Goal: Task Accomplishment & Management: Complete application form

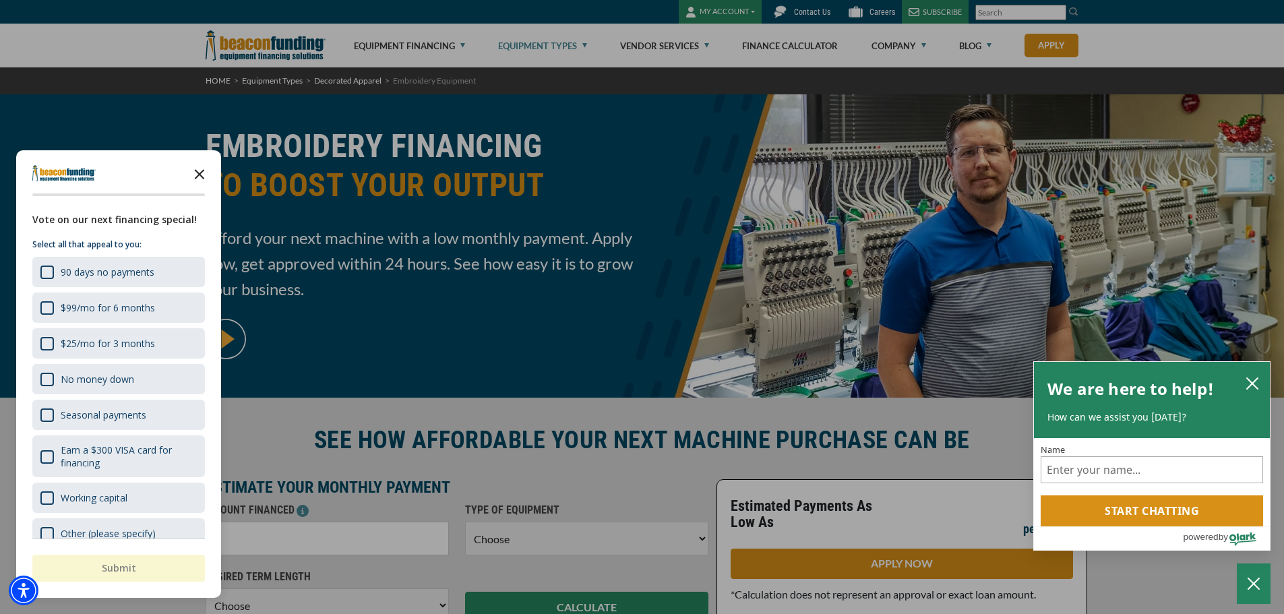
click at [206, 175] on icon "Close the survey" at bounding box center [199, 173] width 27 height 27
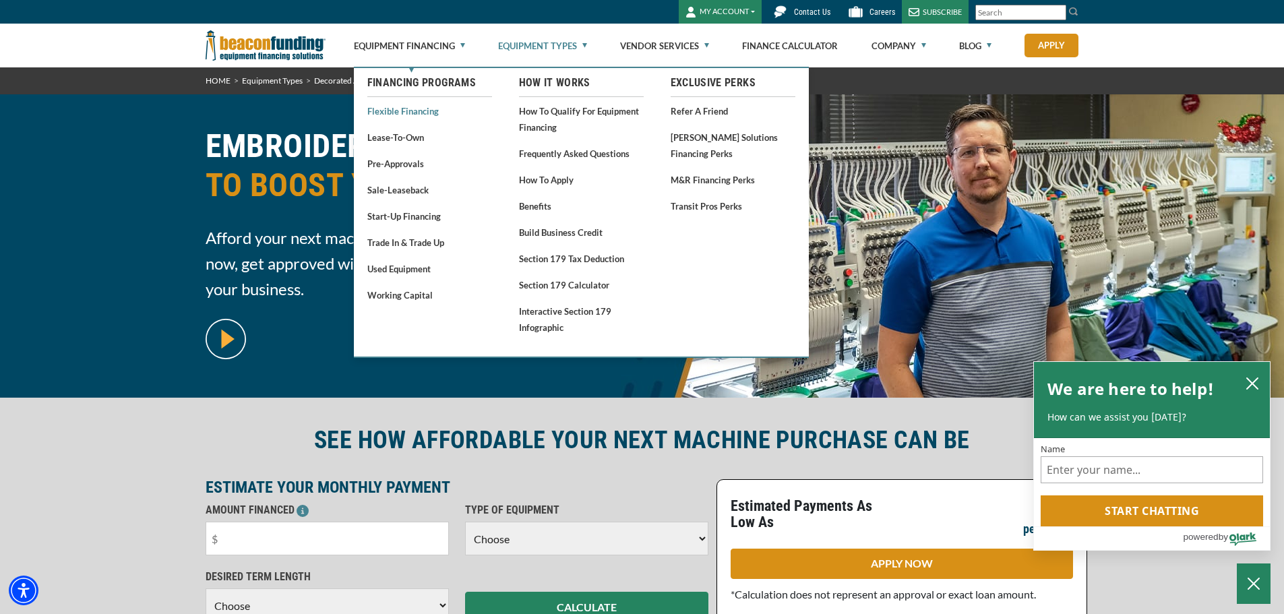
click at [427, 113] on link "Flexible Financing" at bounding box center [429, 110] width 125 height 17
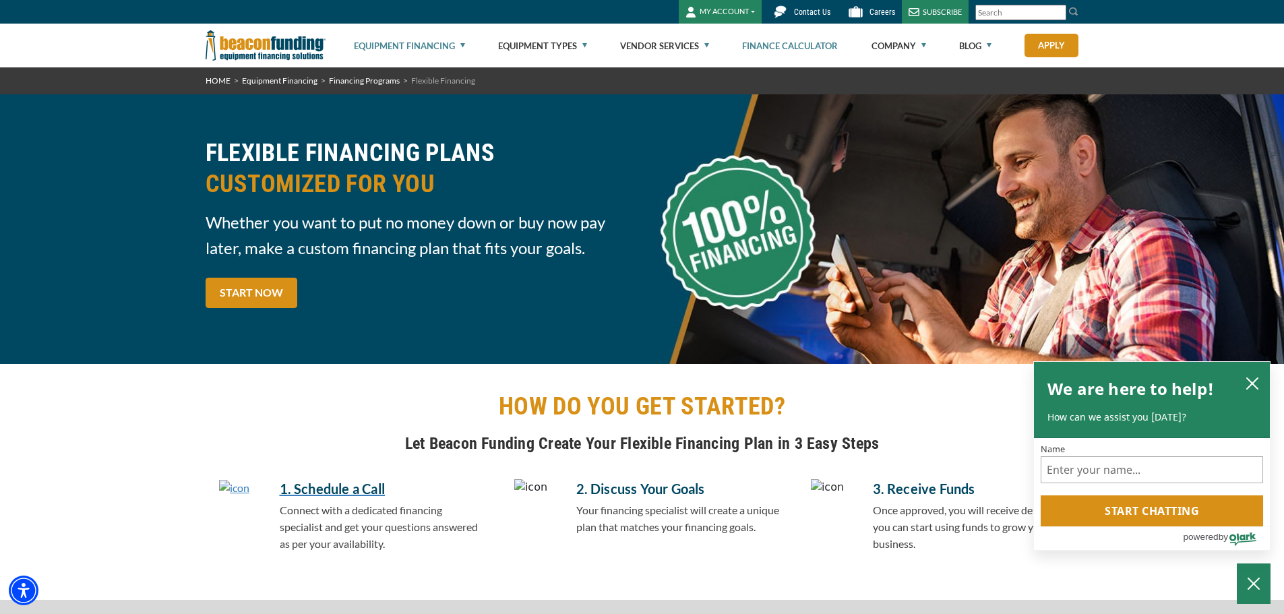
click at [821, 48] on link "Finance Calculator" at bounding box center [790, 45] width 96 height 43
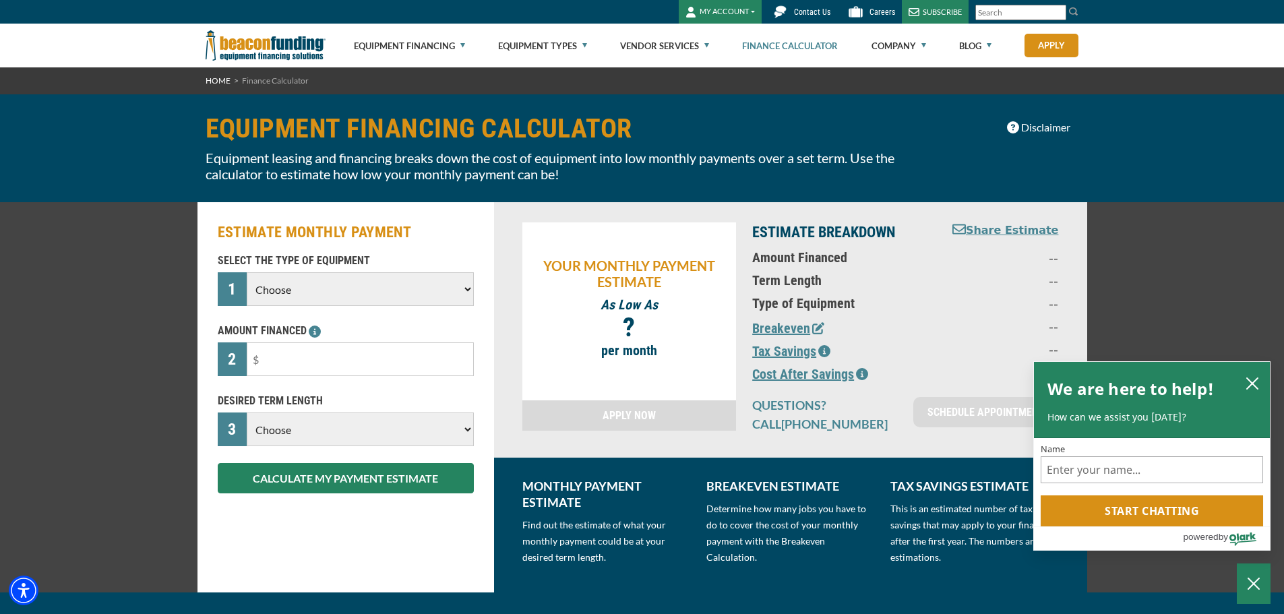
click at [289, 299] on select "Choose Backhoe Boom/Bucket Truck Chipper Commercial Mower Crane DTG/DTF Printin…" at bounding box center [360, 289] width 227 height 34
select select "1"
click at [247, 272] on select "Choose Backhoe Boom/Bucket Truck Chipper Commercial Mower Crane DTG/DTF Printin…" at bounding box center [360, 289] width 227 height 34
click at [279, 346] on input "text" at bounding box center [360, 359] width 227 height 34
type input "$60,000"
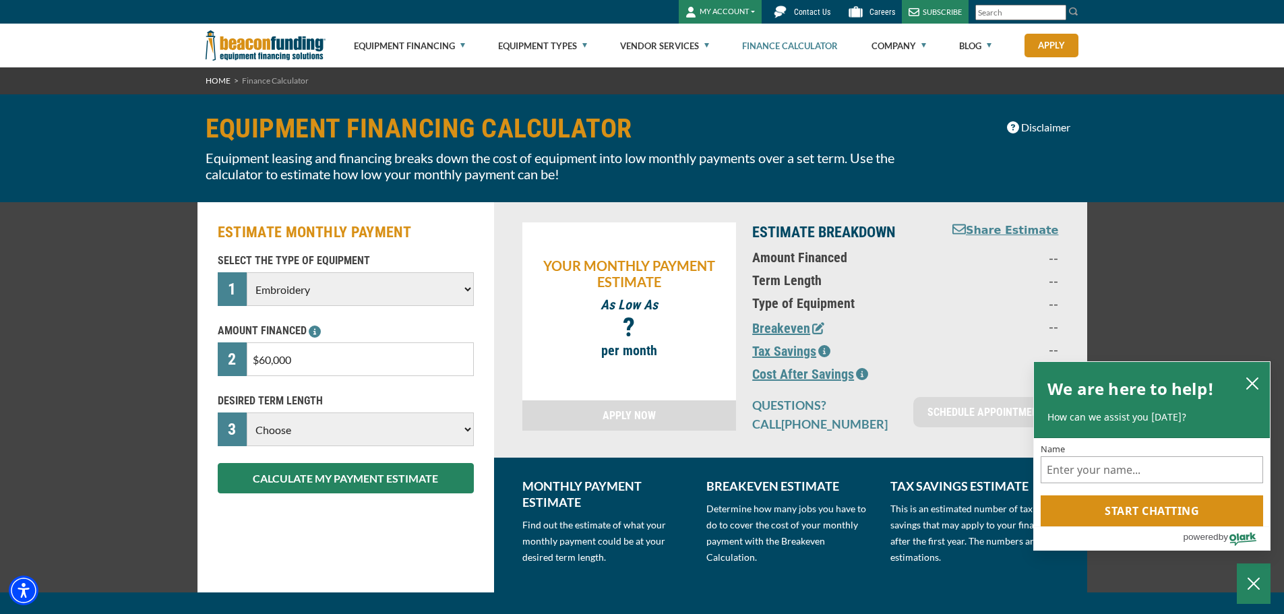
click at [353, 435] on select "Choose 36 Months 48 Months 60 Months" at bounding box center [360, 430] width 227 height 34
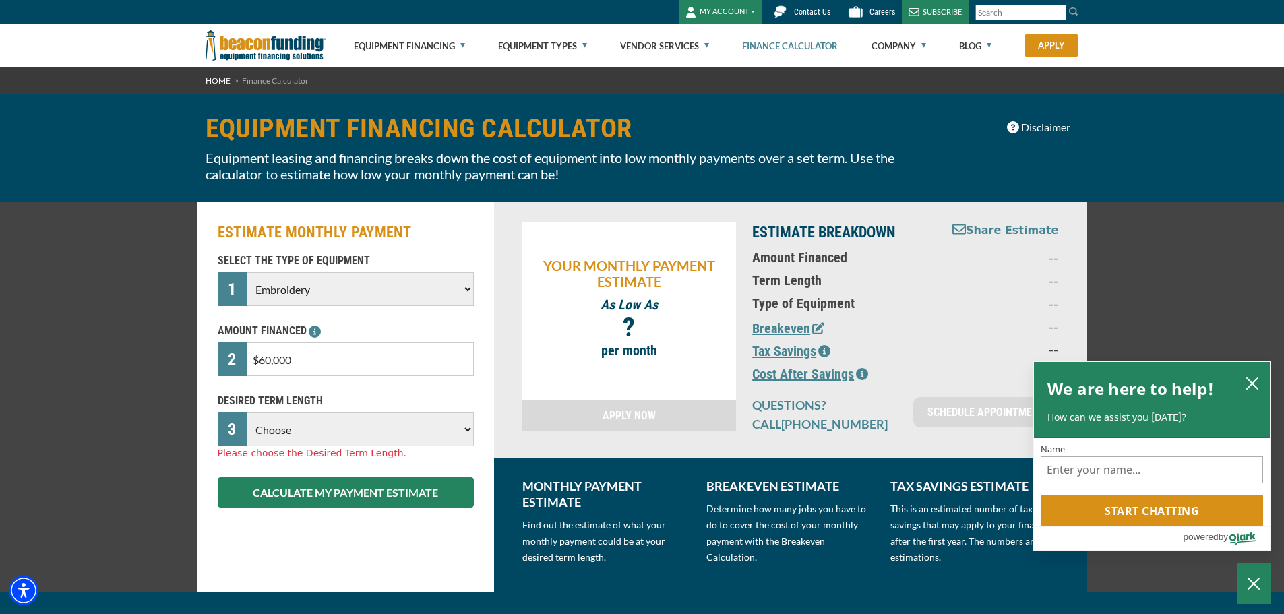
select select "60"
click at [247, 413] on select "Choose 36 Months 48 Months 60 Months" at bounding box center [360, 430] width 227 height 34
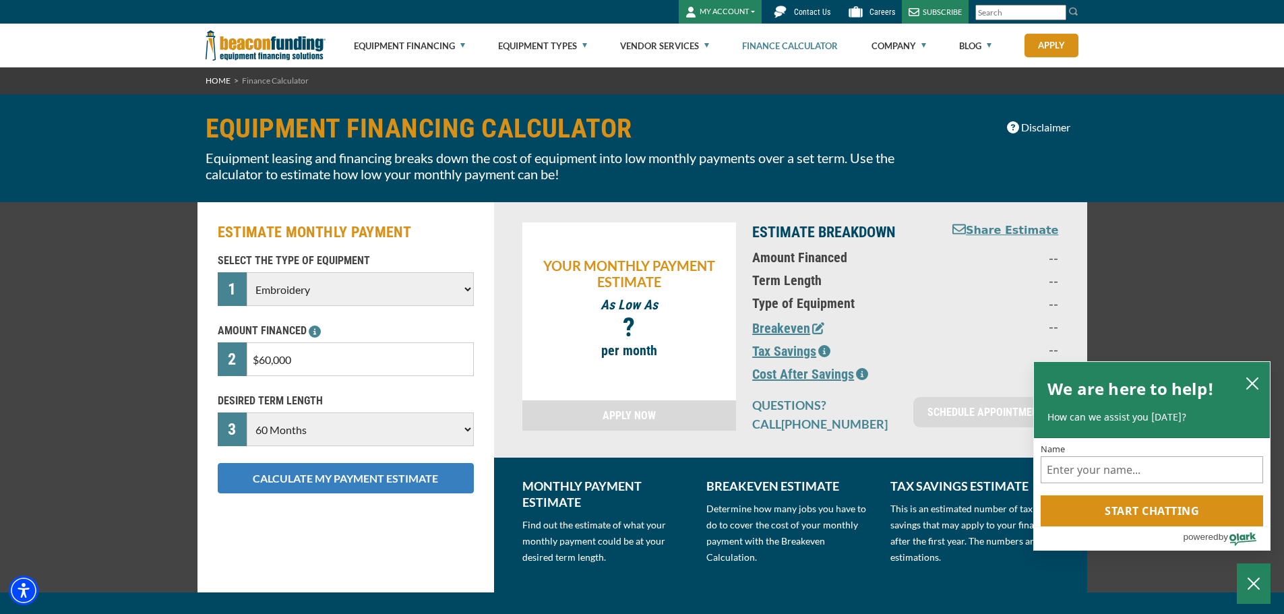
click at [341, 482] on button "CALCULATE MY PAYMENT ESTIMATE" at bounding box center [346, 478] width 256 height 30
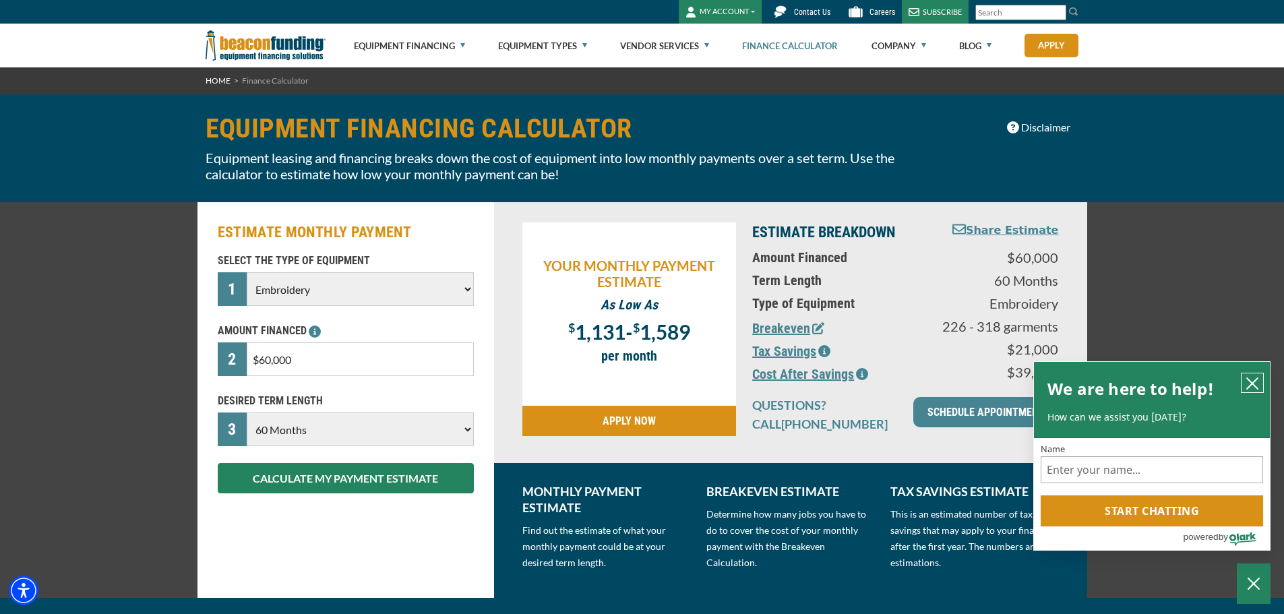
click at [1244, 383] on button "close chatbox" at bounding box center [1253, 383] width 22 height 19
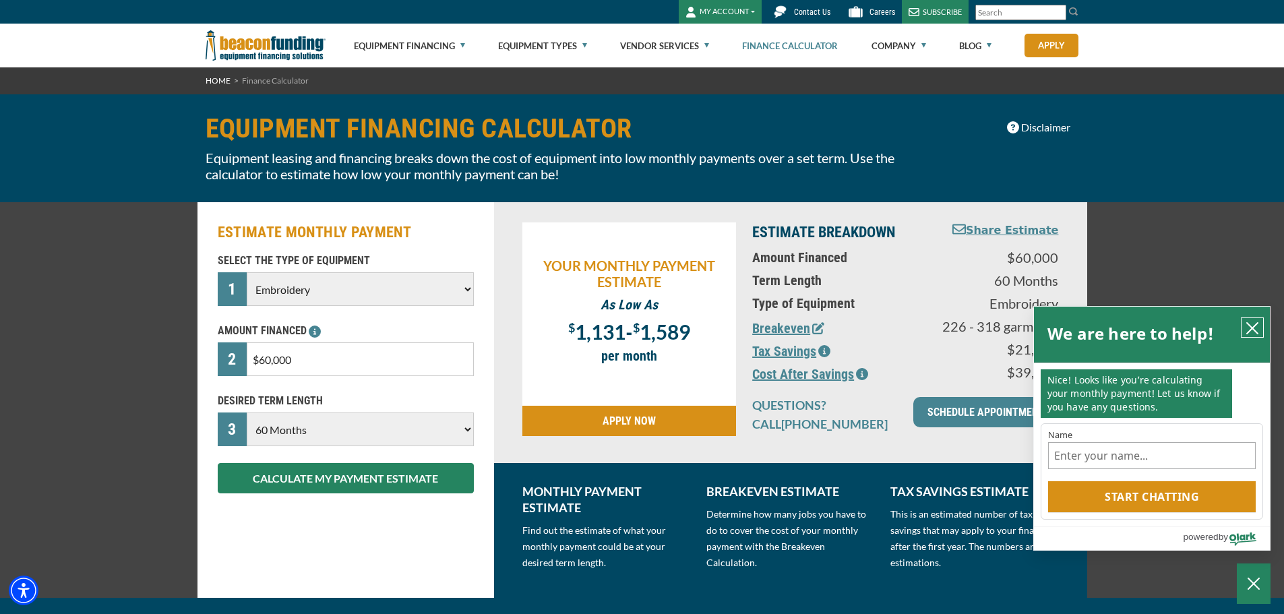
drag, startPoint x: 1251, startPoint y: 334, endPoint x: 1142, endPoint y: 352, distance: 110.1
click at [1251, 334] on icon "close chatbox" at bounding box center [1252, 328] width 13 height 13
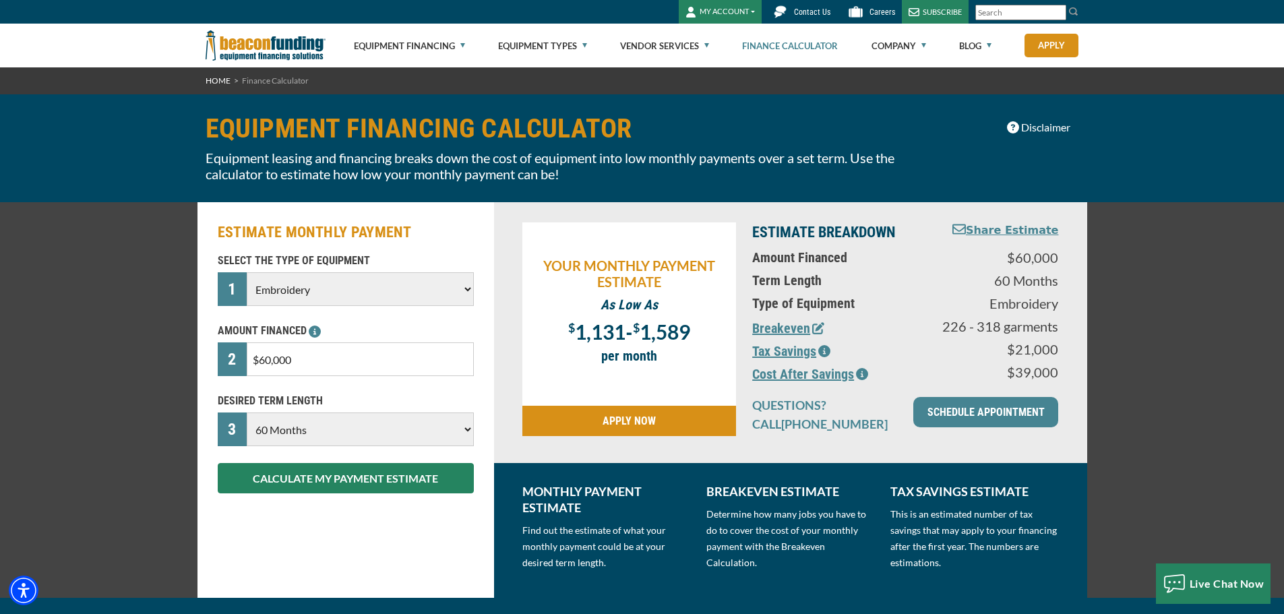
click at [634, 421] on link "APPLY NOW" at bounding box center [630, 421] width 214 height 30
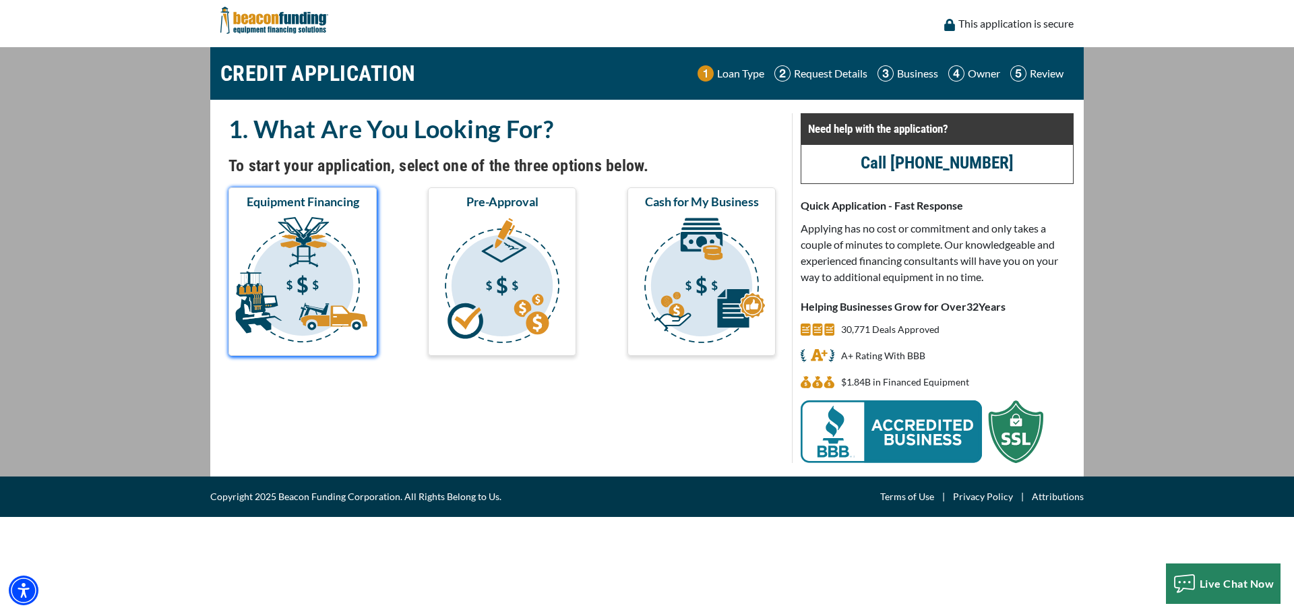
click at [282, 278] on img "submit" at bounding box center [302, 282] width 143 height 135
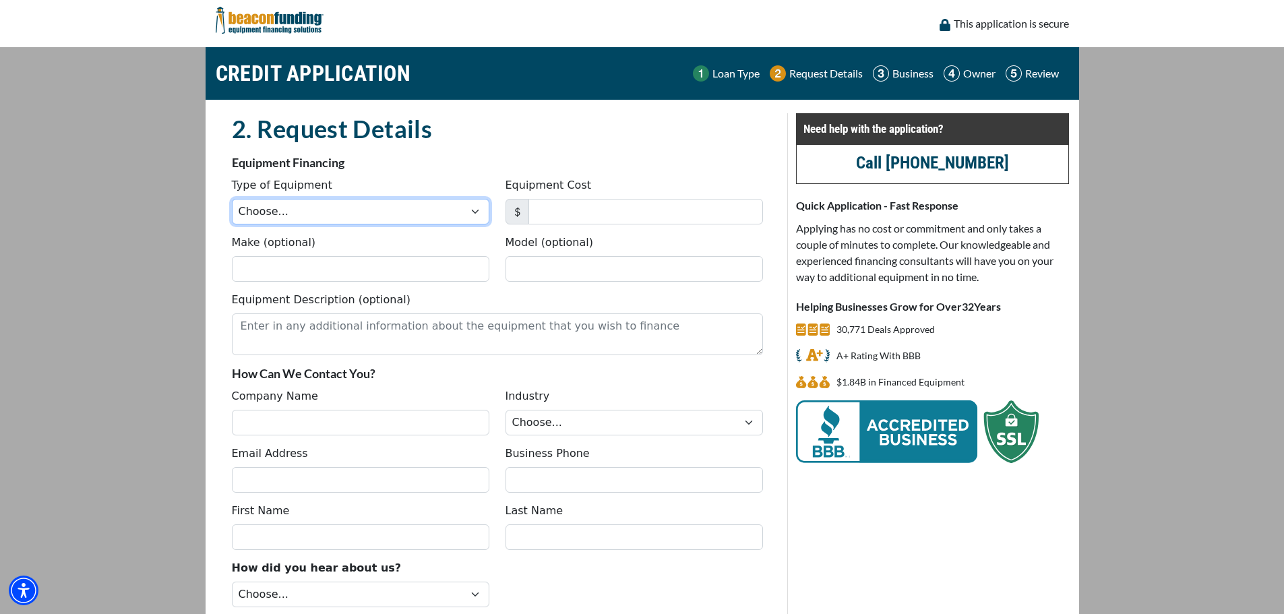
click at [405, 216] on select "Choose... Backhoe Boom/Bucket Truck Chipper Commercial Mower Crane DTG/DTF Prin…" at bounding box center [361, 212] width 258 height 26
select select "1"
click at [232, 199] on select "Choose... Backhoe Boom/Bucket Truck Chipper Commercial Mower Crane DTG/DTF Prin…" at bounding box center [361, 212] width 258 height 26
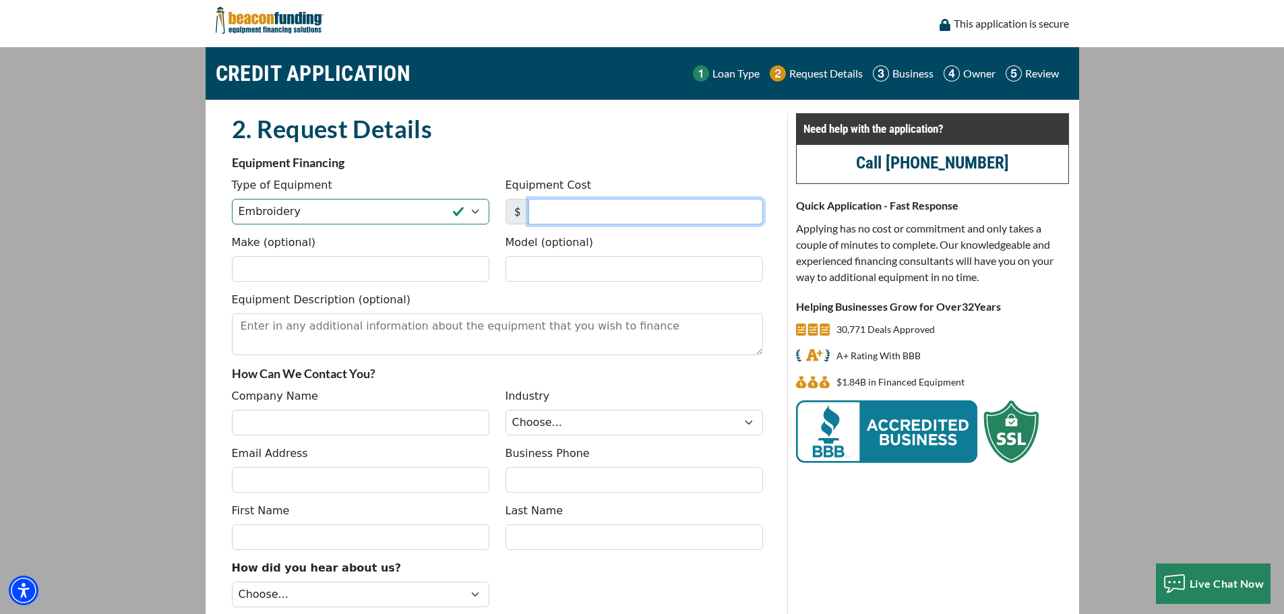
click at [571, 219] on input "Equipment Cost" at bounding box center [646, 212] width 235 height 26
type input "75,000"
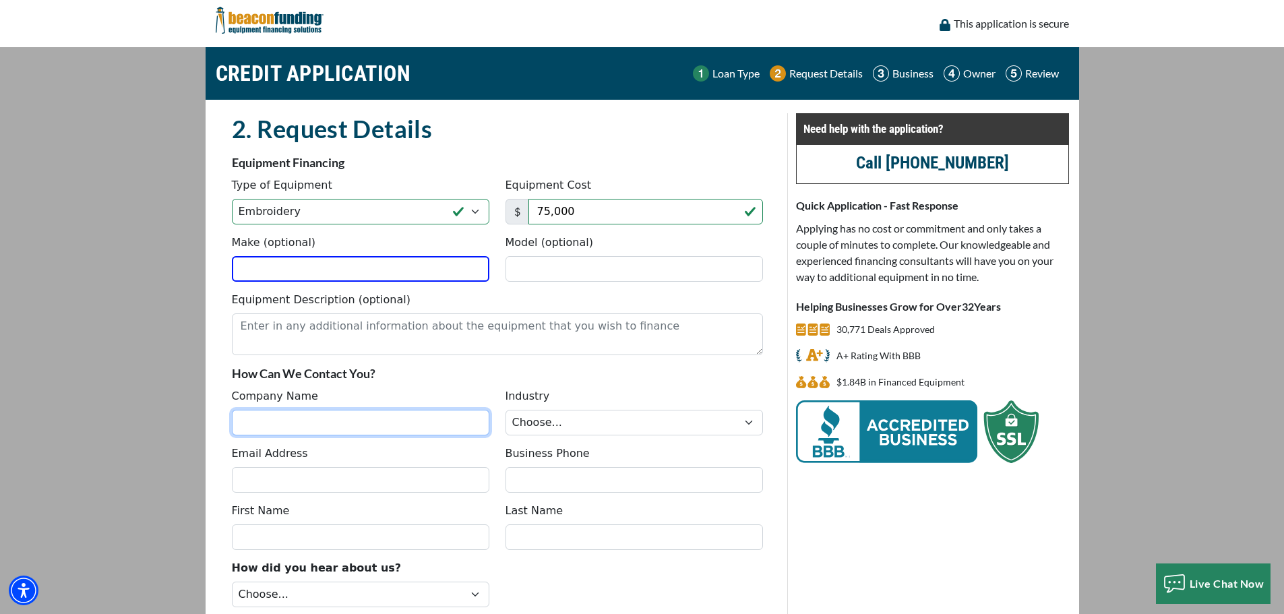
click at [347, 428] on input "Company Name" at bounding box center [361, 423] width 258 height 26
type input "Dynasty Gear Co"
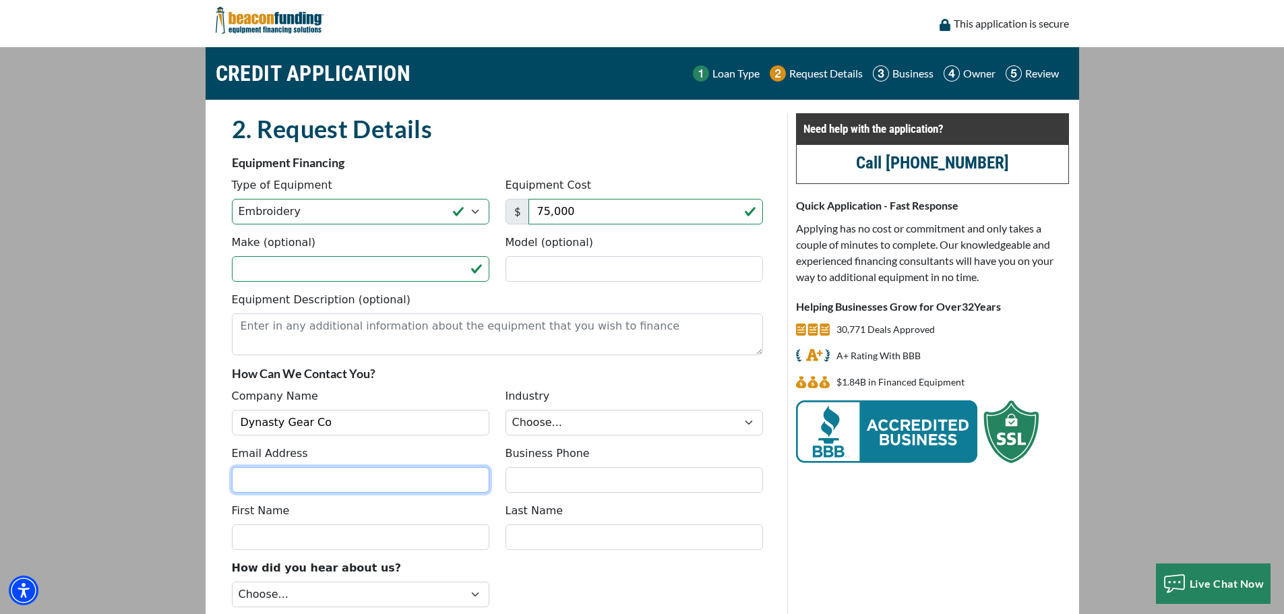
type input "austin@dynastygearco.com"
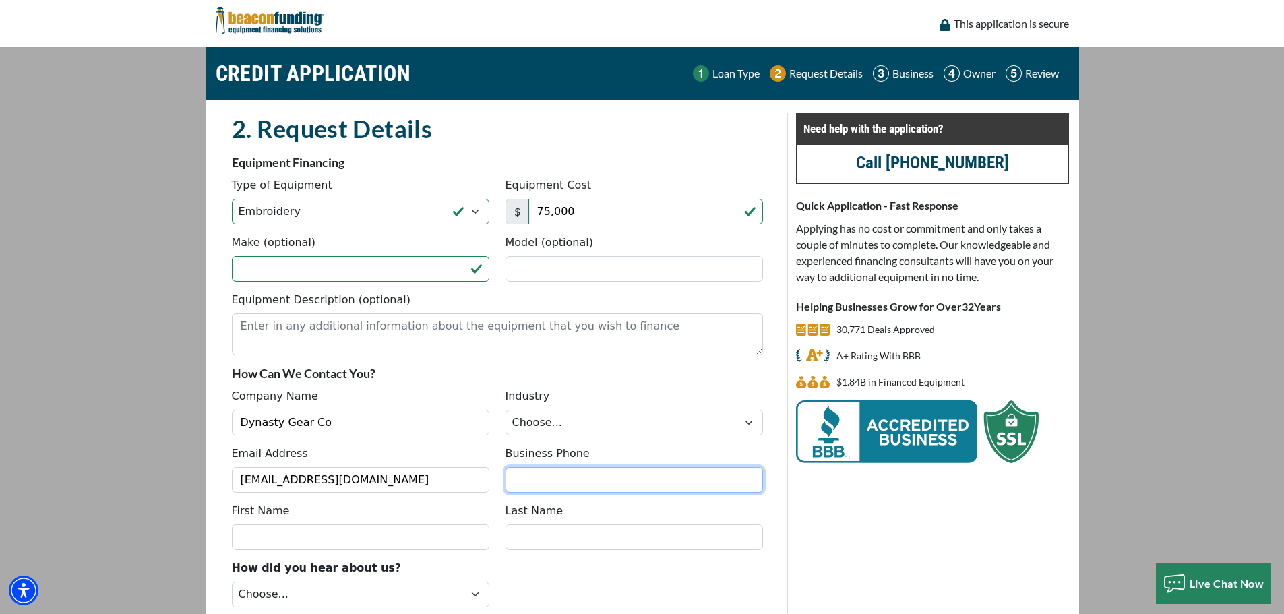
type input "9137024532"
type input "Austin"
type input "Schoen"
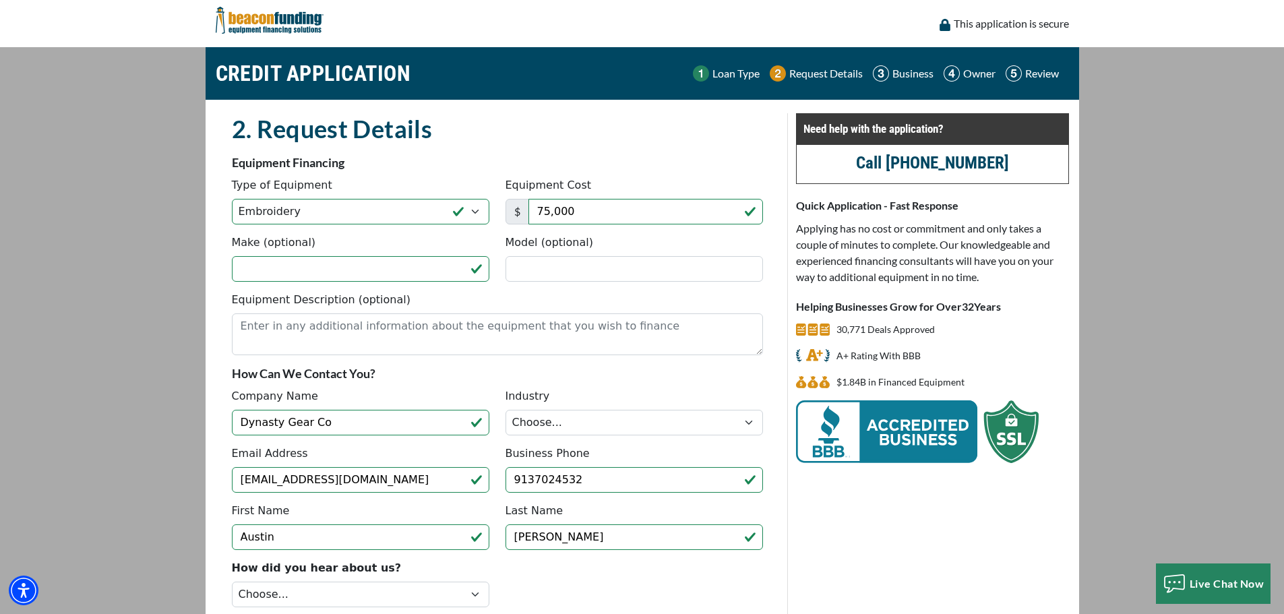
type input "[PHONE_NUMBER]"
click at [568, 435] on select "Choose... Towing Landscape/Hardscape Decorated Apparel Septic Light Constructio…" at bounding box center [635, 423] width 258 height 26
select select "3"
click at [506, 410] on select "Choose... Towing Landscape/Hardscape Decorated Apparel Septic Light Constructio…" at bounding box center [635, 423] width 258 height 26
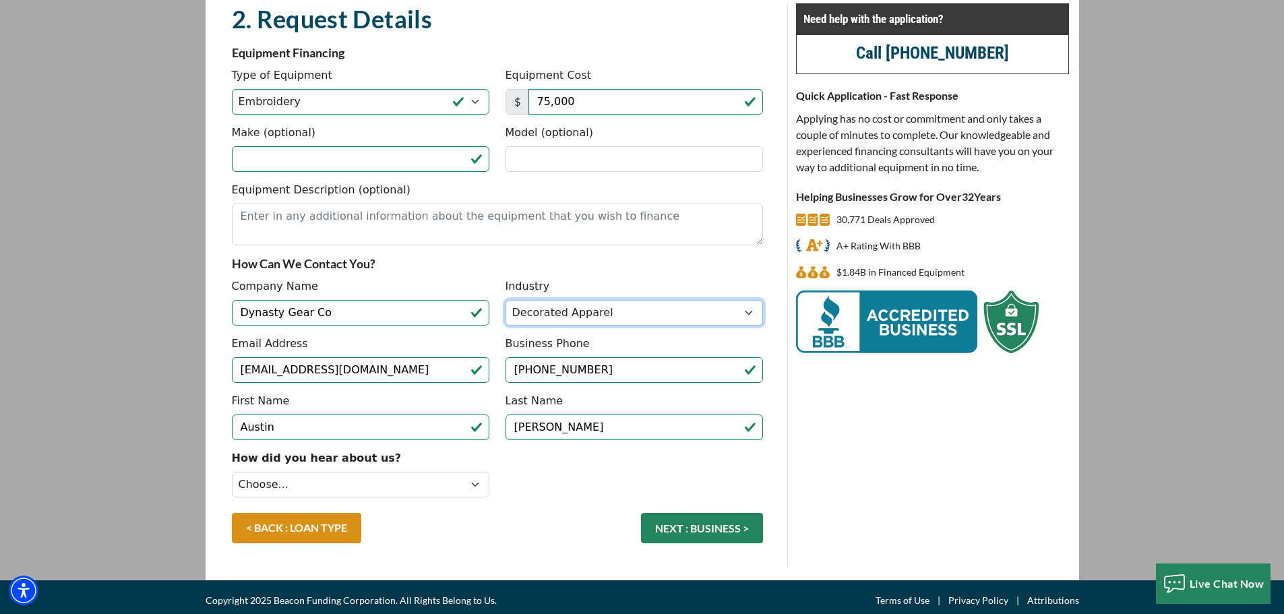
scroll to position [117, 0]
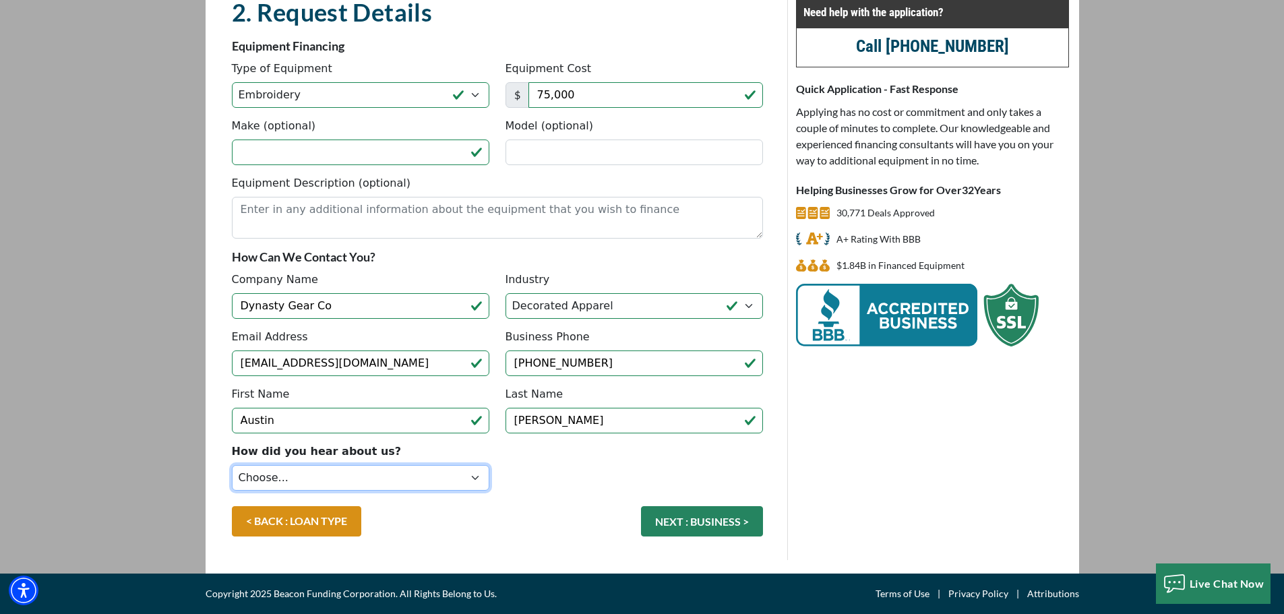
click at [283, 478] on select "Choose... Internet Search Vendor Referral Word of Mouth Client Referral Email E…" at bounding box center [361, 478] width 258 height 26
select select "5"
click at [232, 465] on select "Choose... Internet Search Vendor Referral Word of Mouth Client Referral Email E…" at bounding box center [361, 478] width 258 height 26
click at [688, 527] on button "NEXT : BUSINESS >" at bounding box center [702, 521] width 122 height 30
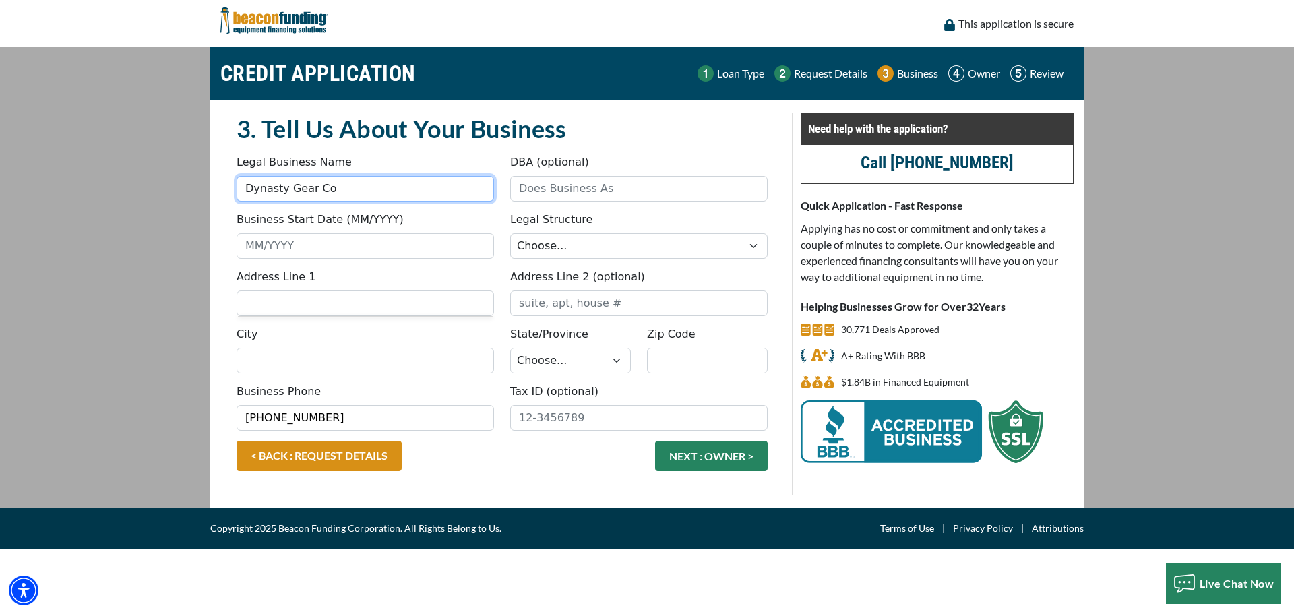
click at [423, 189] on input "Dynasty Gear Co" at bounding box center [366, 189] width 258 height 26
click at [424, 191] on input "Dynasty Gear Co" at bounding box center [366, 189] width 258 height 26
type input "Goon Gamewear and Apparel LLC"
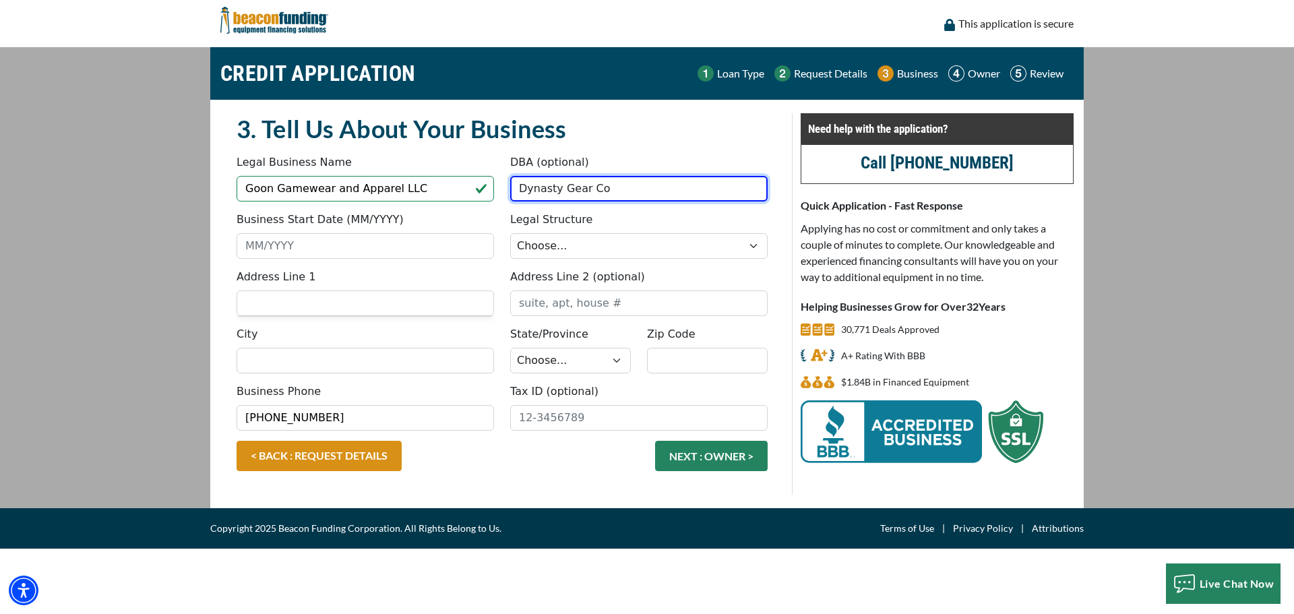
type input "Dynasty Gear Co"
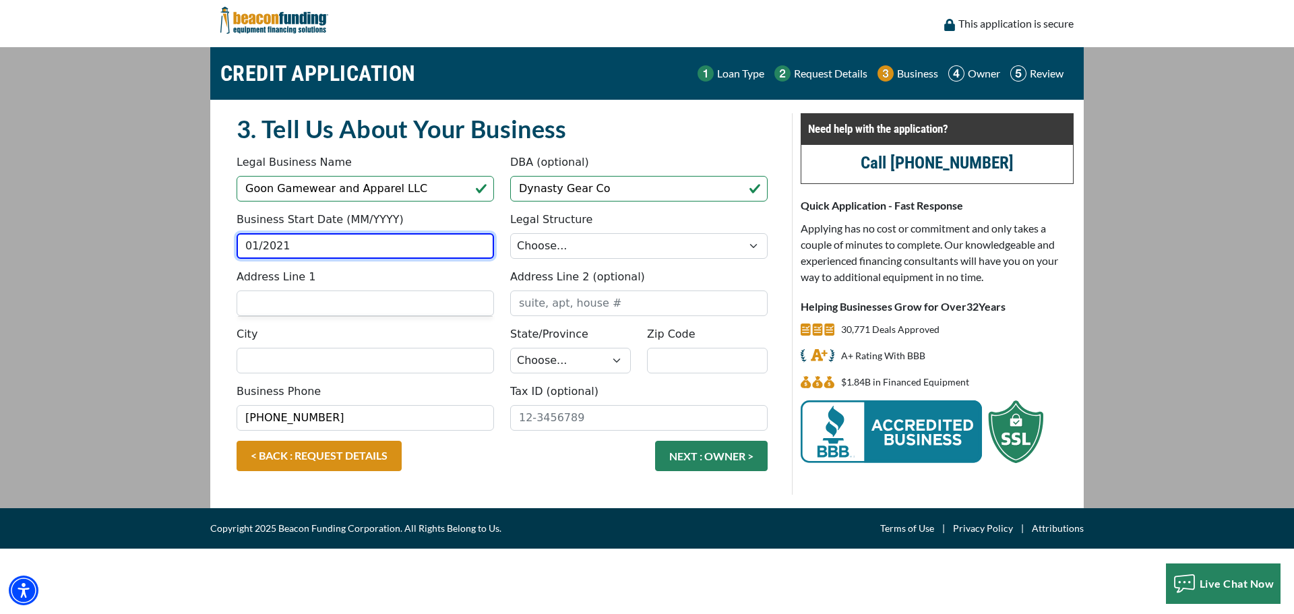
type input "01/2021"
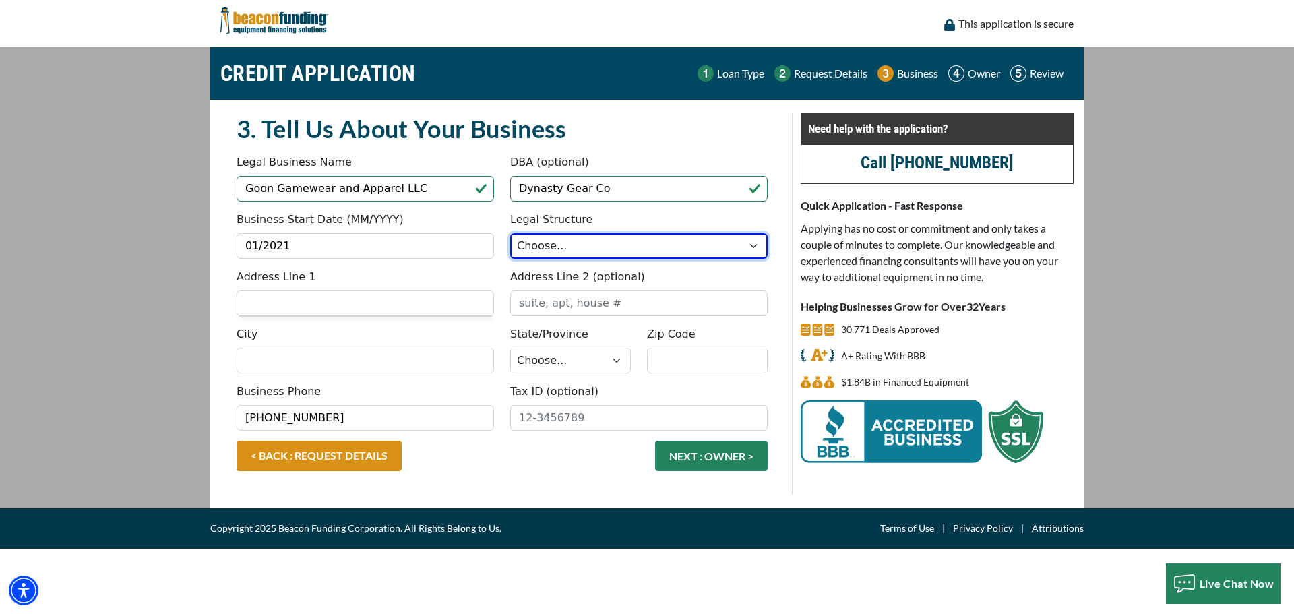
click at [629, 253] on select "Choose... Corporation LLC LLP Municipality Non-Profit Partnership Proprietorship" at bounding box center [639, 246] width 258 height 26
select select "2"
click at [510, 233] on select "Choose... Corporation LLC LLP Municipality Non-Profit Partnership Proprietorship" at bounding box center [639, 246] width 258 height 26
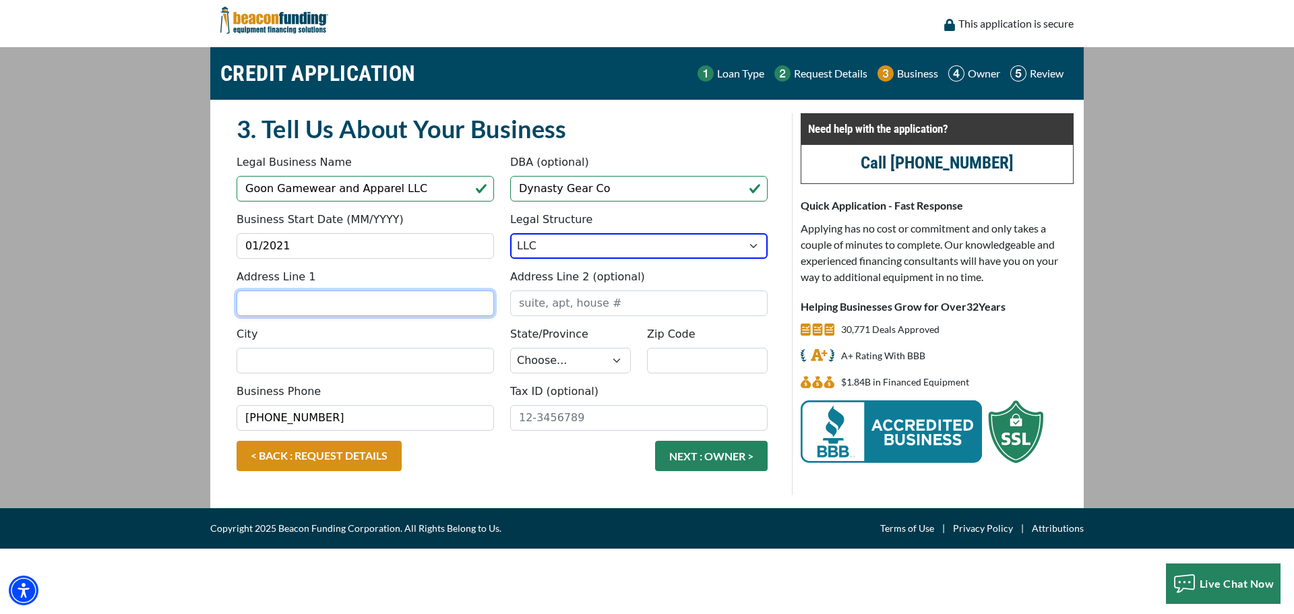
click at [427, 309] on input "Address Line 1" at bounding box center [366, 304] width 258 height 26
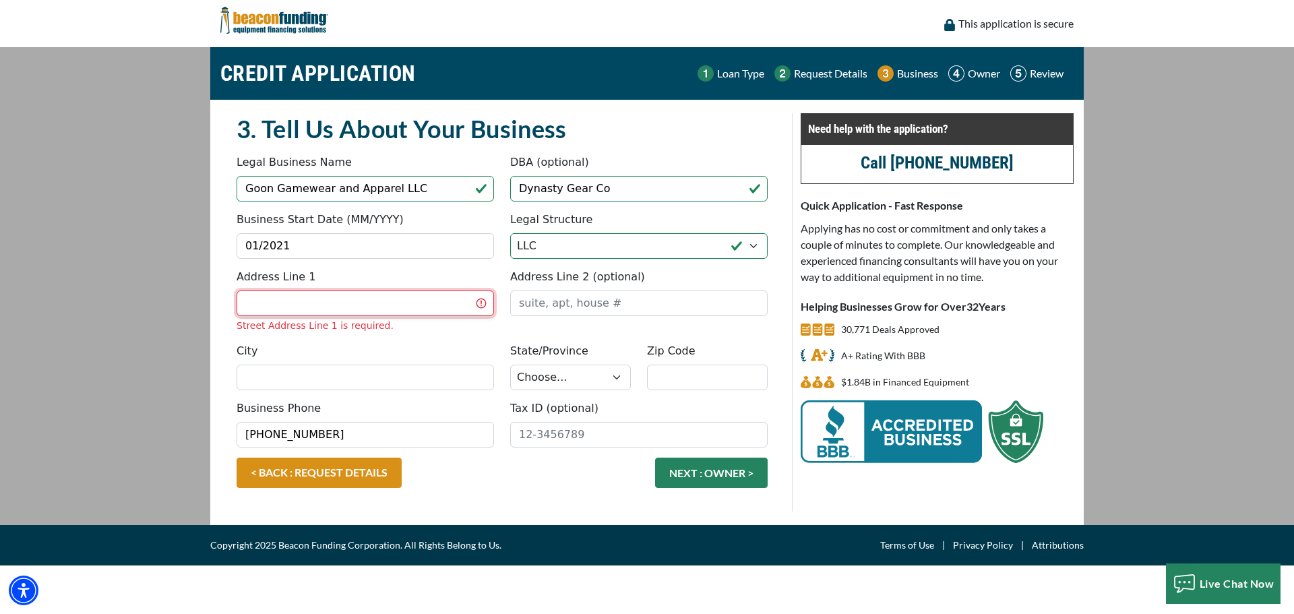
click at [346, 312] on input "Address Line 1" at bounding box center [366, 304] width 258 height 26
type input "[STREET_ADDRESS]"
type input "Blue Springs"
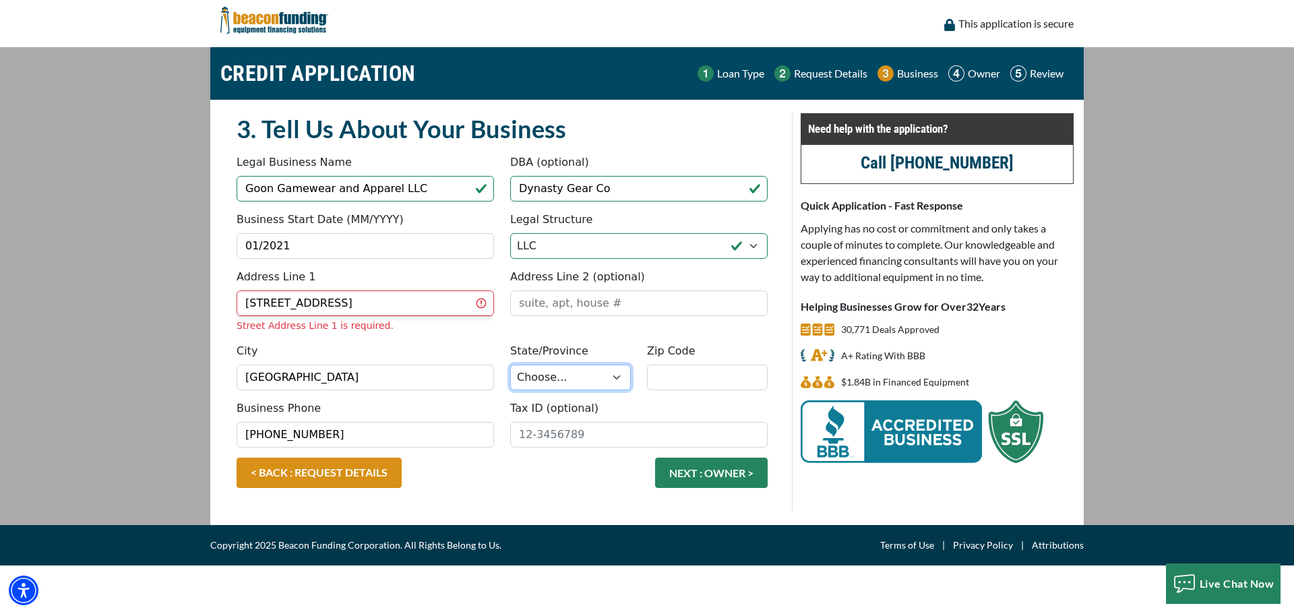
select select "27"
type input "64015"
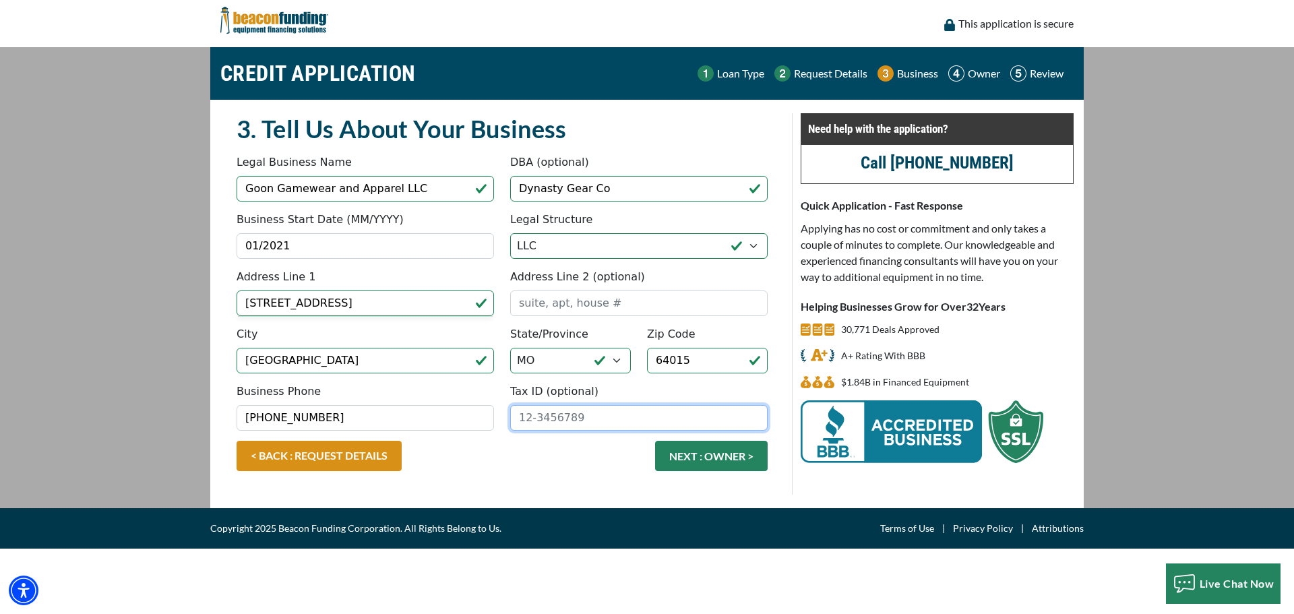
click at [652, 421] on input "Tax ID (optional)" at bounding box center [639, 418] width 258 height 26
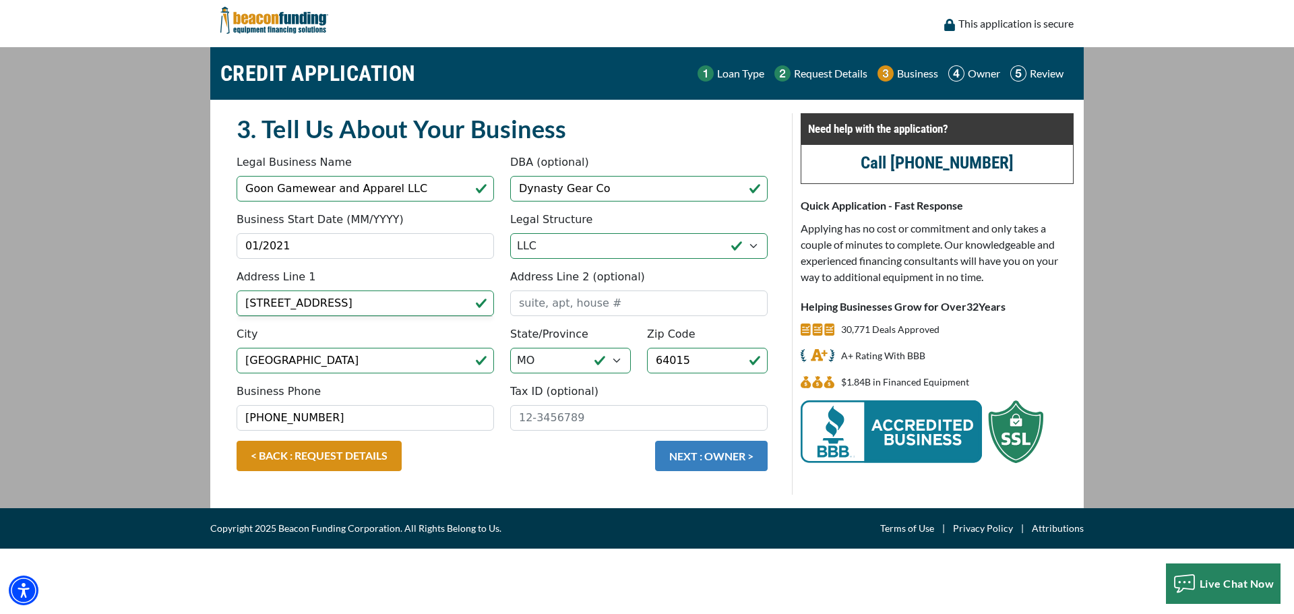
click at [719, 458] on button "NEXT : OWNER >" at bounding box center [711, 456] width 113 height 30
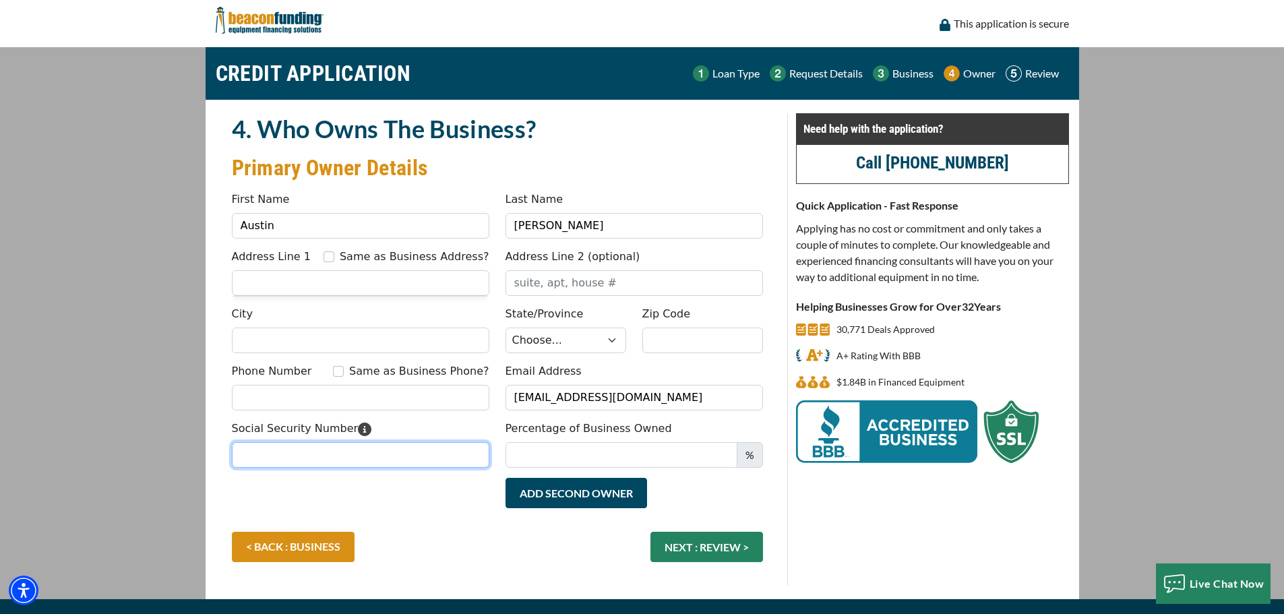
click at [376, 455] on input "Social Security Number" at bounding box center [361, 455] width 258 height 26
type input "507-27-8499"
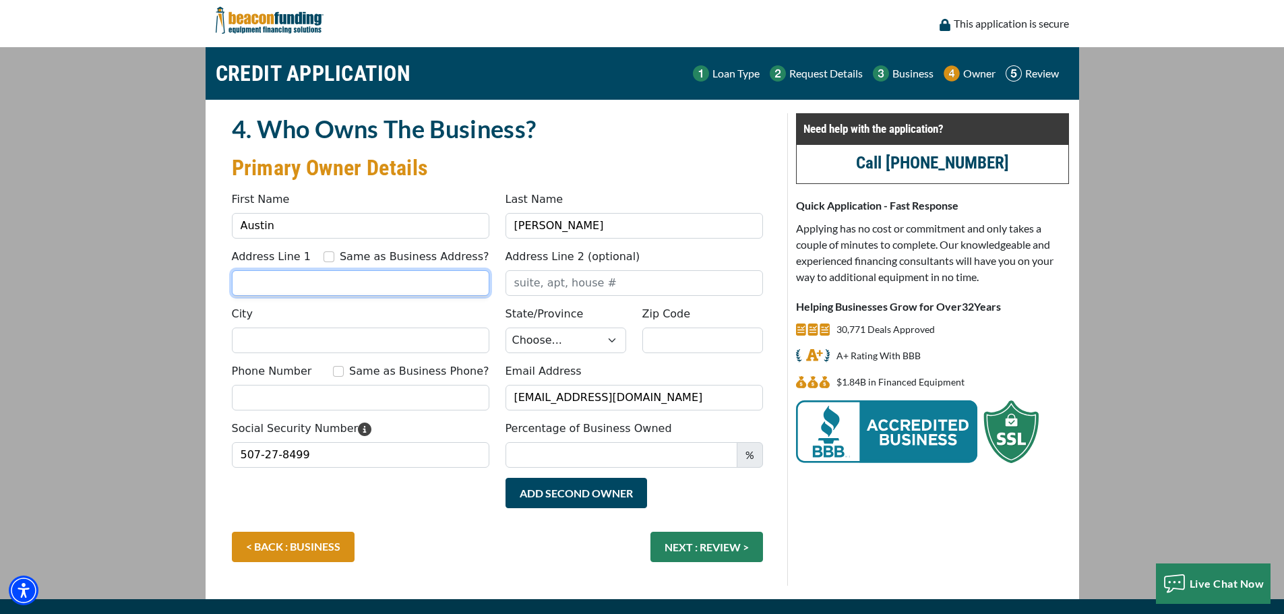
click at [436, 283] on input "Address Line 1" at bounding box center [361, 283] width 258 height 26
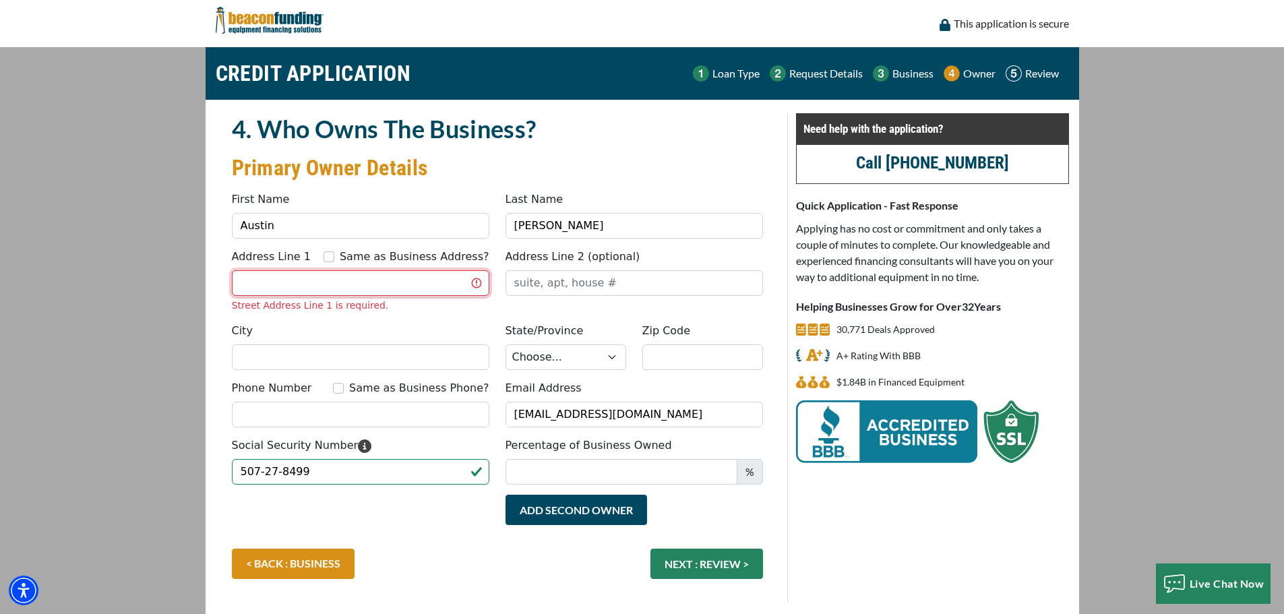
click at [379, 290] on input "Address Line 1" at bounding box center [361, 283] width 258 height 26
type input "[STREET_ADDRESS]"
type input "Blue Springs"
select select "27"
type input "64015"
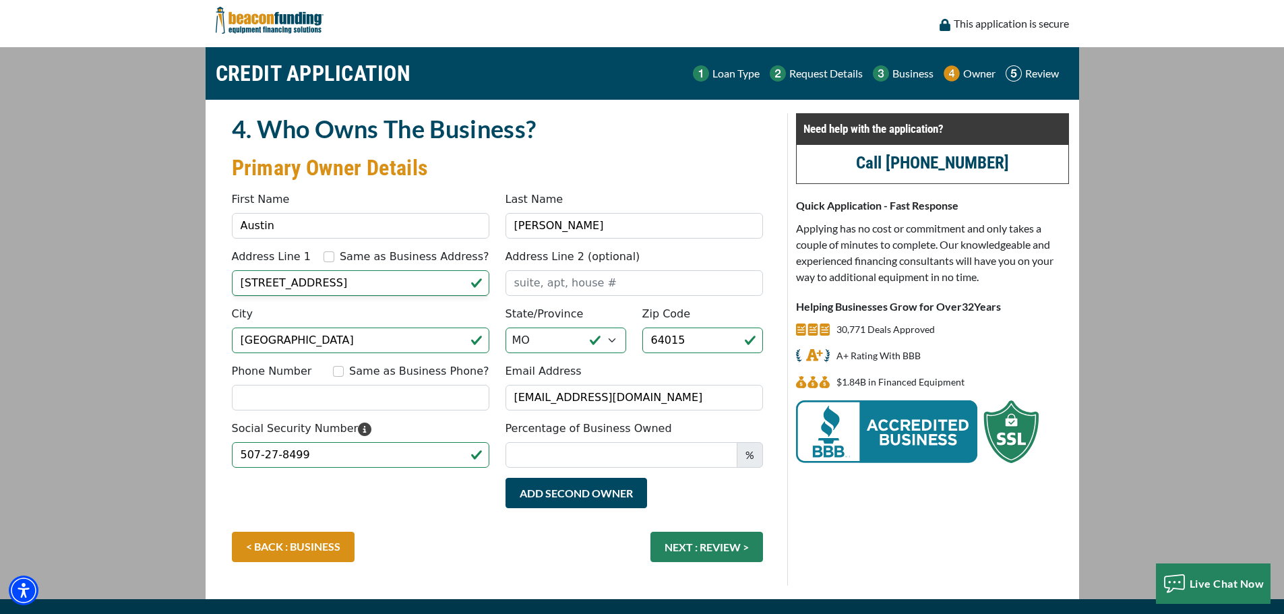
click at [622, 307] on div "State/Province Choose... AL AK AZ AR CA CO CT DE DC FL GA HI ID IL IN IA KS KY …" at bounding box center [566, 329] width 137 height 47
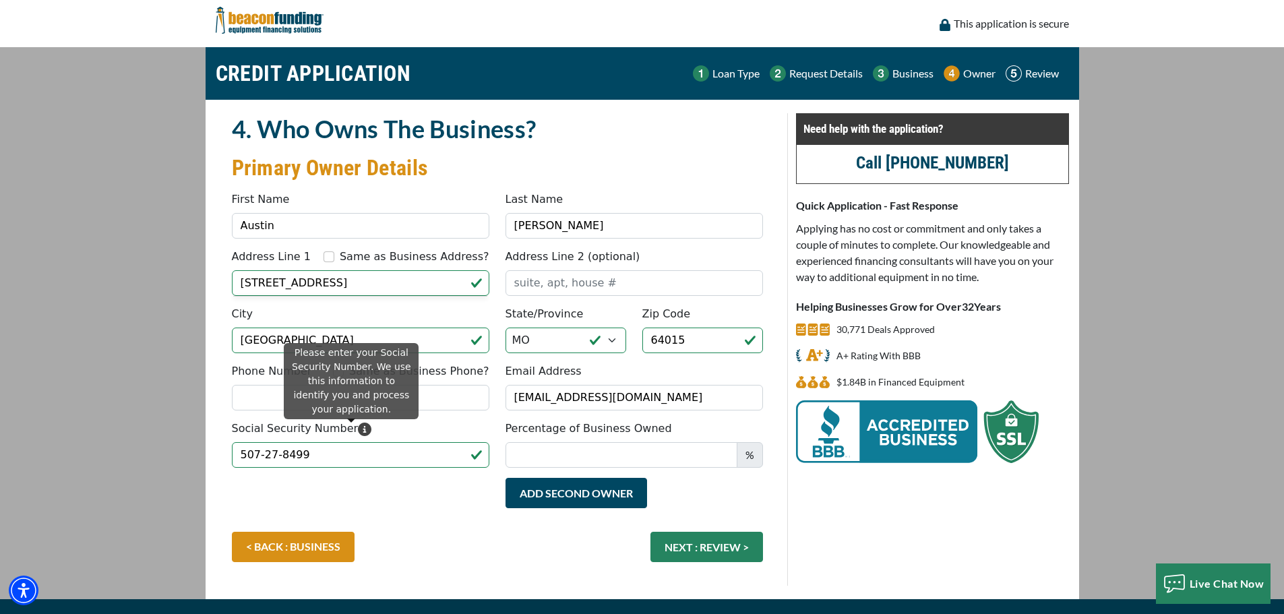
click at [358, 431] on icon "Please enter your Social Security Number. We use this information to identify y…" at bounding box center [364, 429] width 13 height 13
click at [348, 442] on input "507-27-8499" at bounding box center [361, 455] width 258 height 26
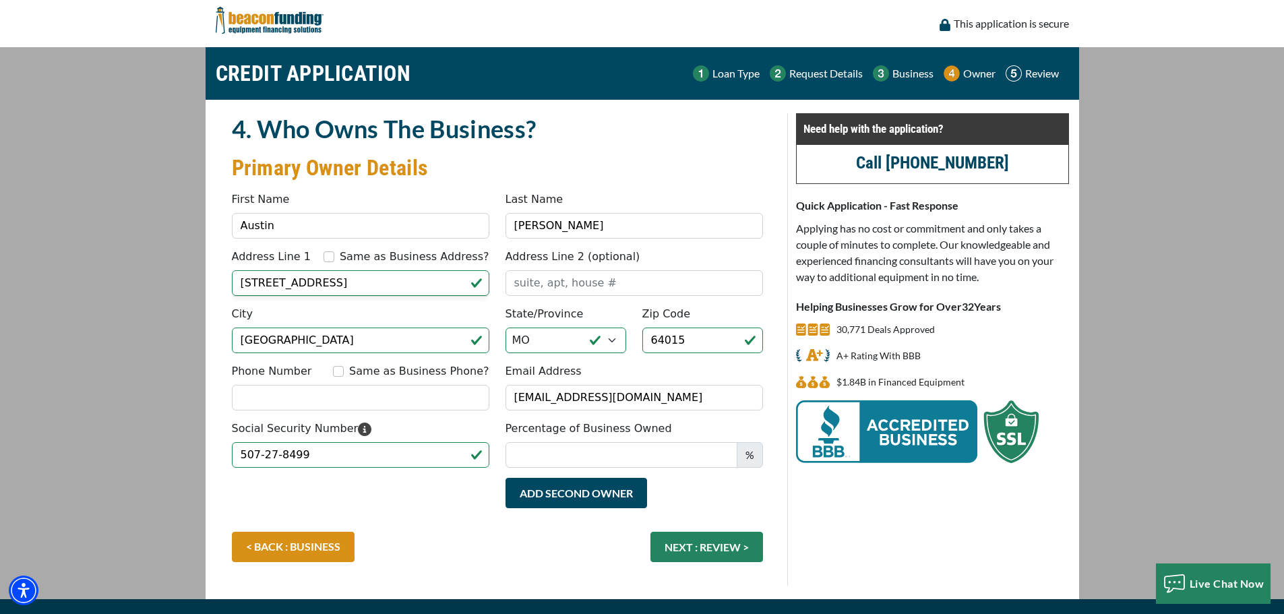
click at [427, 423] on div "Social Security Number 507-27-8499" at bounding box center [361, 444] width 274 height 47
click at [582, 460] on input "Percentage of Business Owned" at bounding box center [622, 455] width 232 height 26
type input "100"
click at [705, 556] on button "NEXT : REVIEW >" at bounding box center [707, 547] width 113 height 30
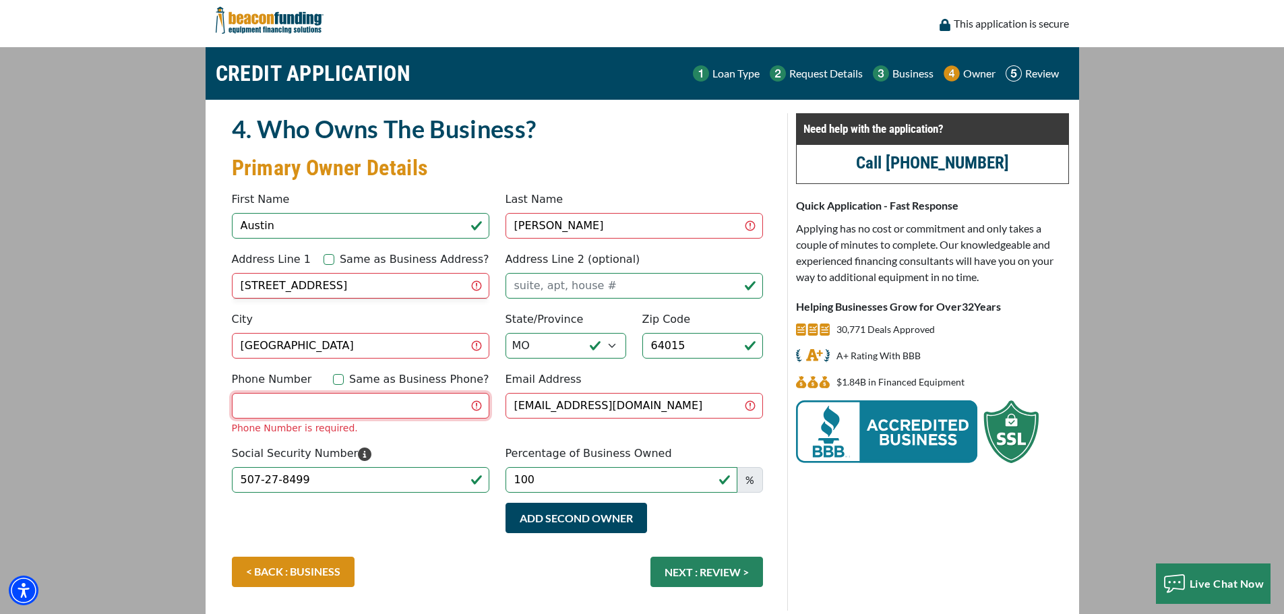
click at [390, 399] on input "Phone Number" at bounding box center [361, 406] width 258 height 26
type input "(913) 702-4532"
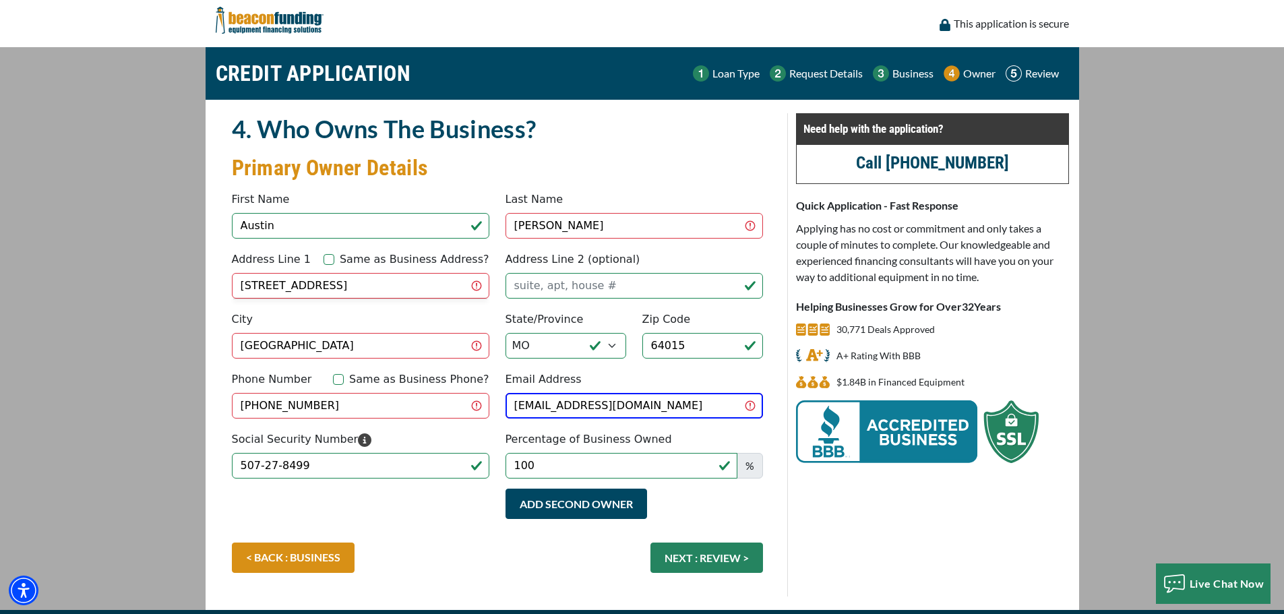
click at [697, 553] on button "NEXT : REVIEW >" at bounding box center [707, 558] width 113 height 30
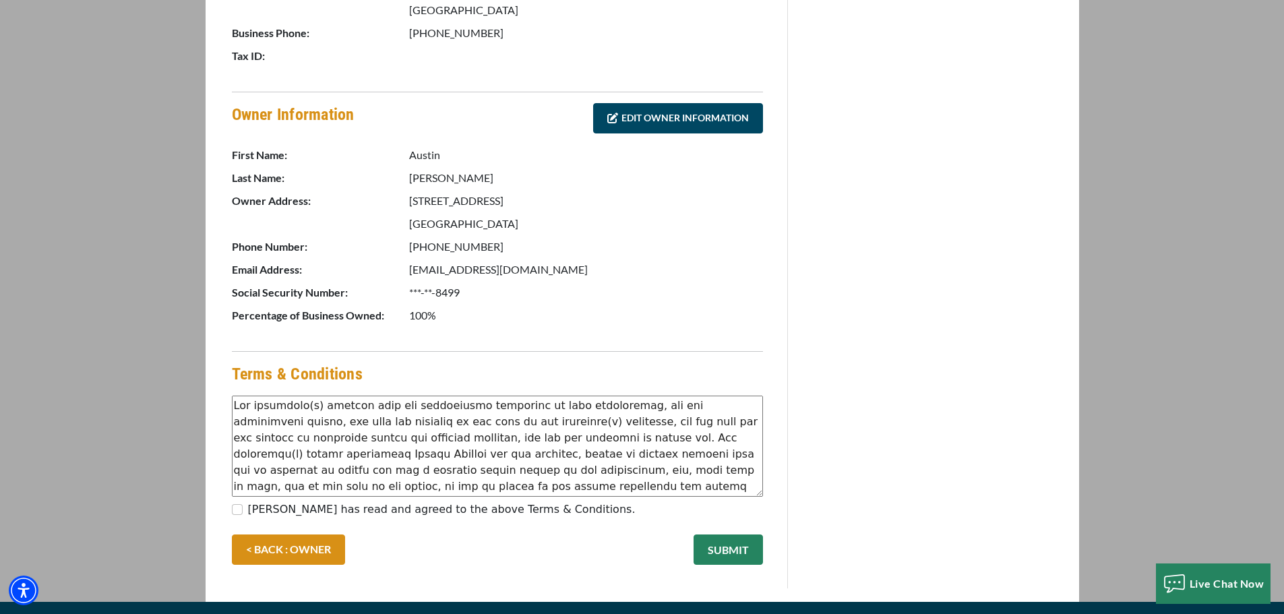
scroll to position [597, 0]
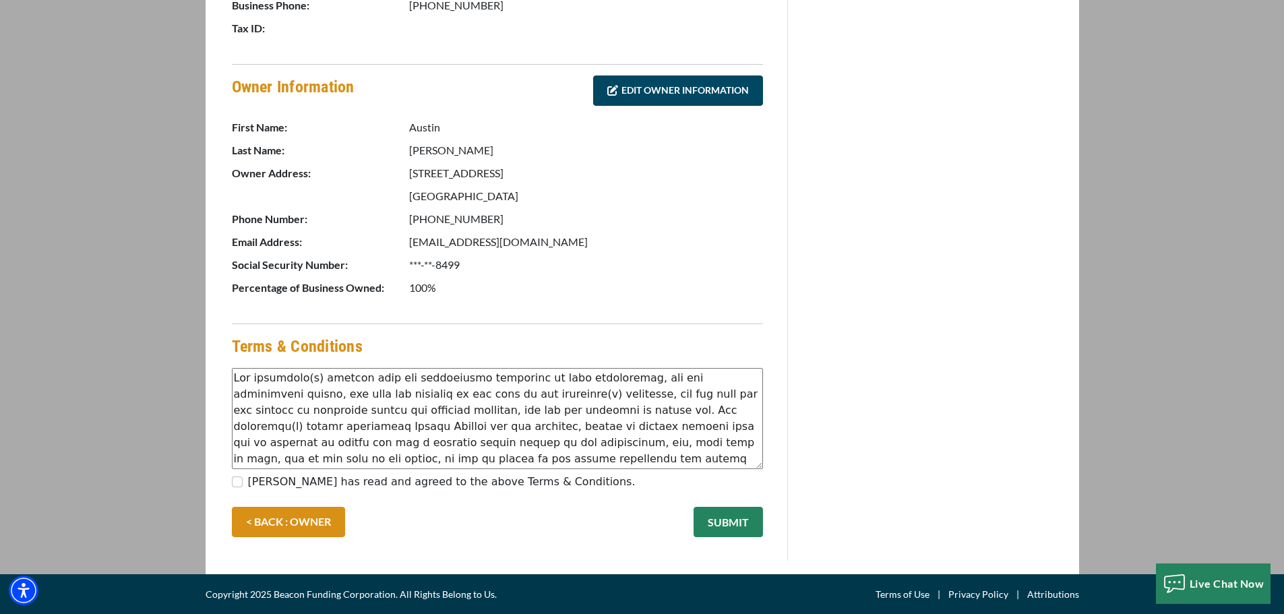
click at [396, 475] on label "[PERSON_NAME] has read and agreed to the above Terms & Conditions." at bounding box center [442, 482] width 388 height 16
click at [243, 477] on input "[PERSON_NAME] has read and agreed to the above Terms & Conditions." at bounding box center [237, 482] width 11 height 11
checkbox input "true"
click at [722, 520] on button "SUBMIT" at bounding box center [728, 522] width 69 height 30
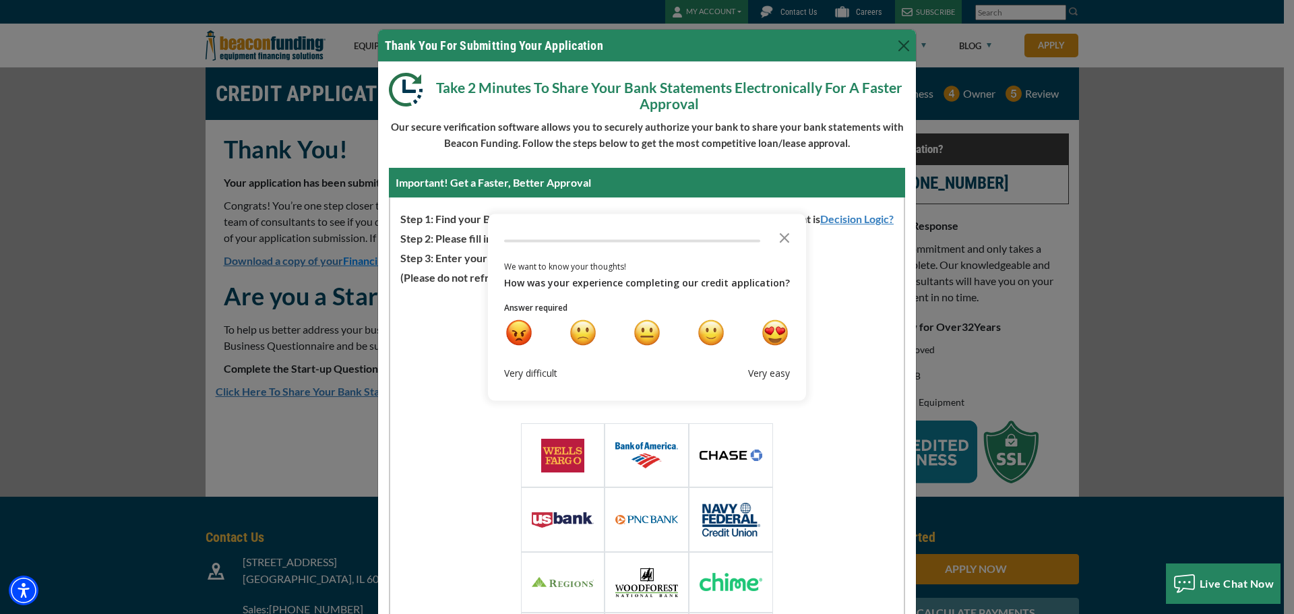
click at [530, 117] on div "Take 2 Minutes To Share Your Bank Statements Electronically For A Faster Approv…" at bounding box center [647, 387] width 538 height 650
click at [894, 42] on button "Close" at bounding box center [904, 46] width 22 height 22
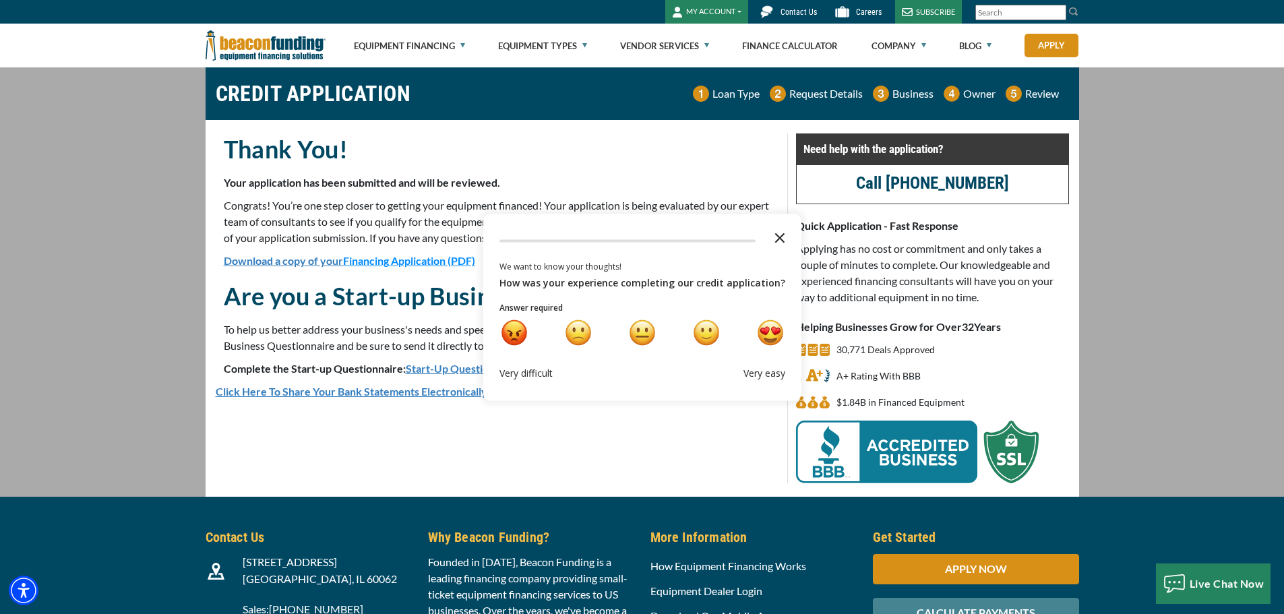
click at [778, 234] on polygon "Close the survey" at bounding box center [780, 238] width 10 height 10
